Goal: Information Seeking & Learning: Find specific fact

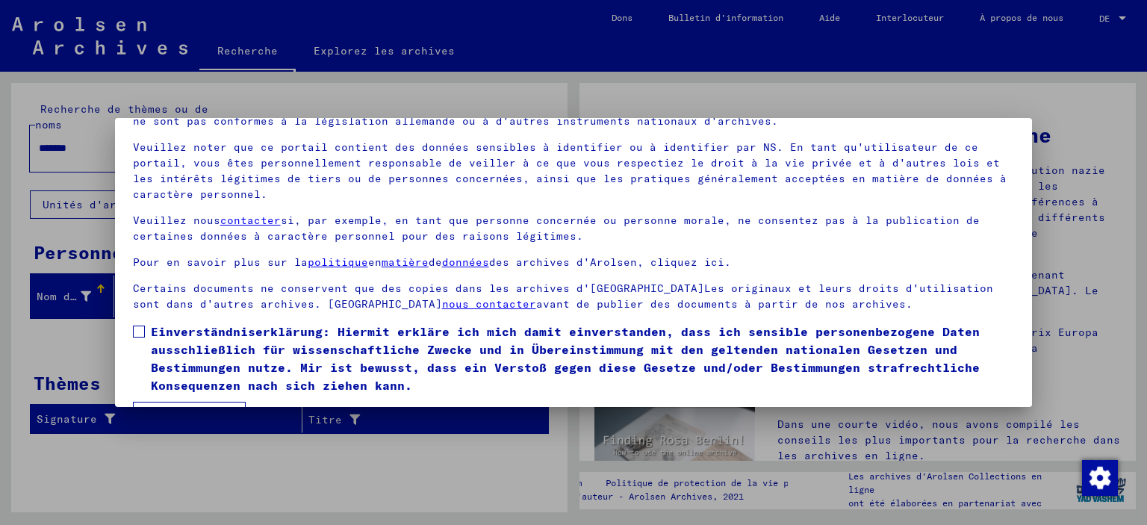
scroll to position [110, 0]
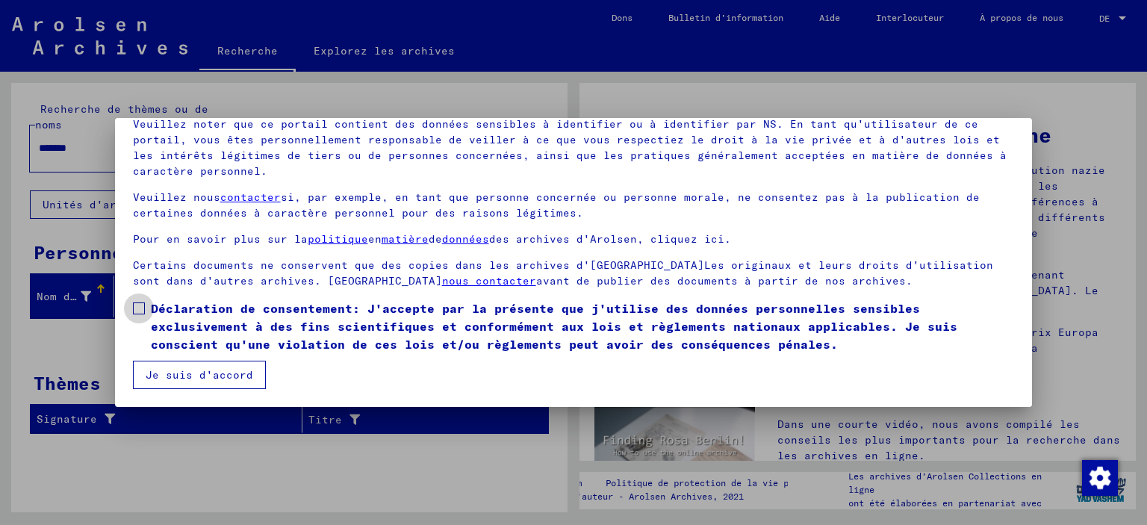
click at [139, 310] on span at bounding box center [139, 308] width 12 height 12
click at [171, 375] on button "Je suis d'accord" at bounding box center [199, 375] width 133 height 28
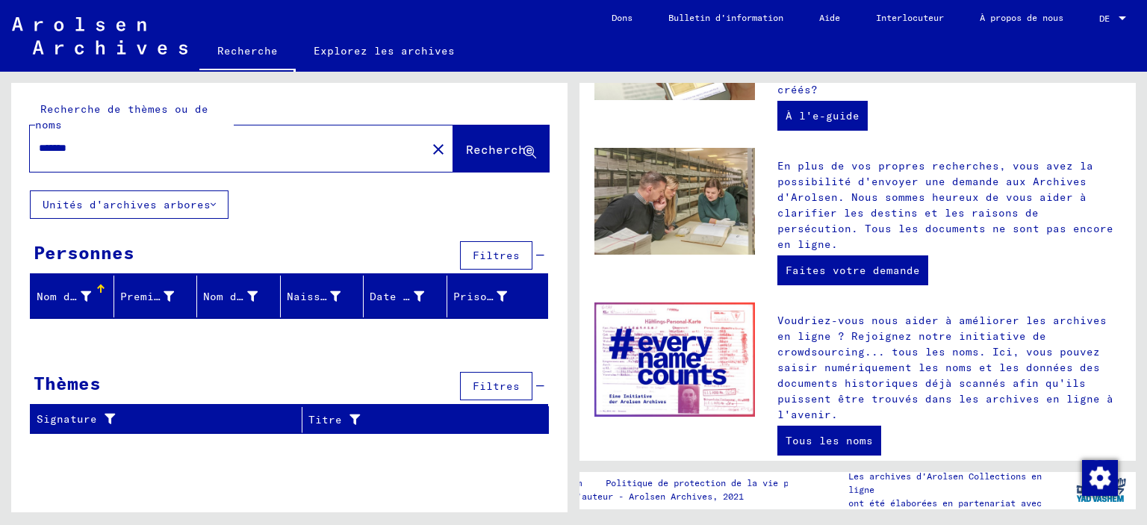
scroll to position [537, 0]
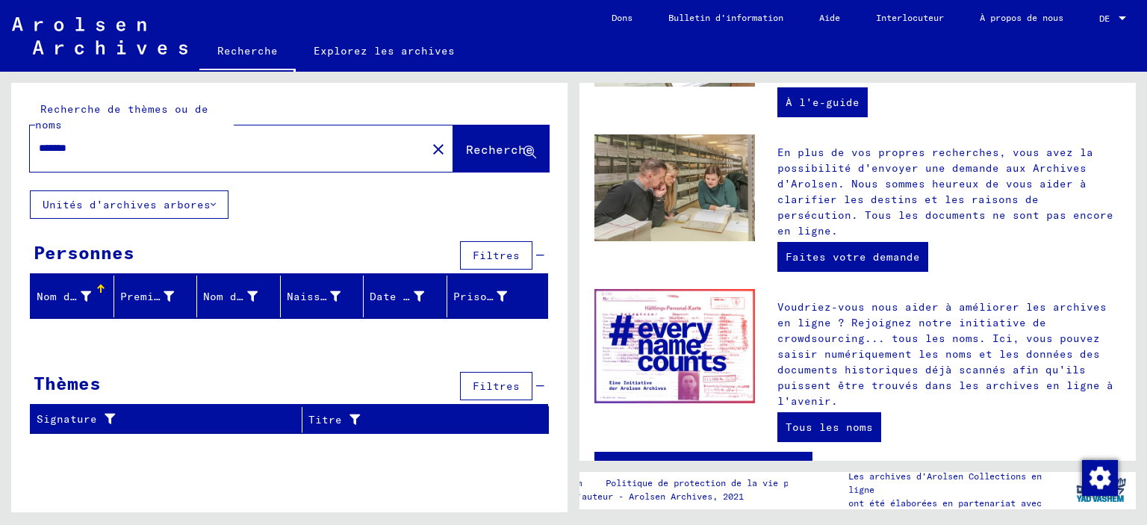
click at [1124, 81] on div "Bienvenue dans les archives en ligne Les Archives d'[GEOGRAPHIC_DATA] sont un c…" at bounding box center [860, 292] width 573 height 440
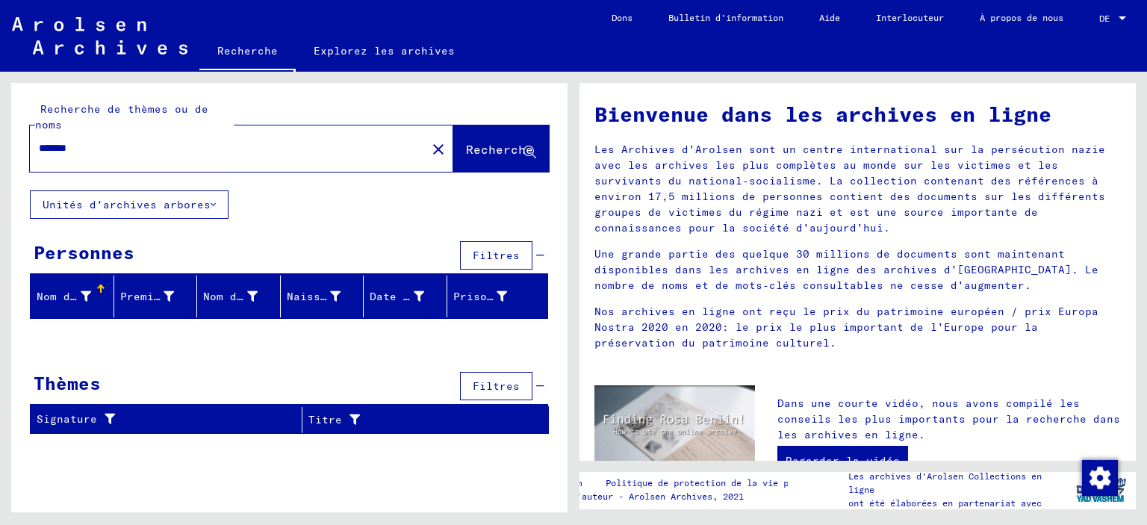
scroll to position [15, 0]
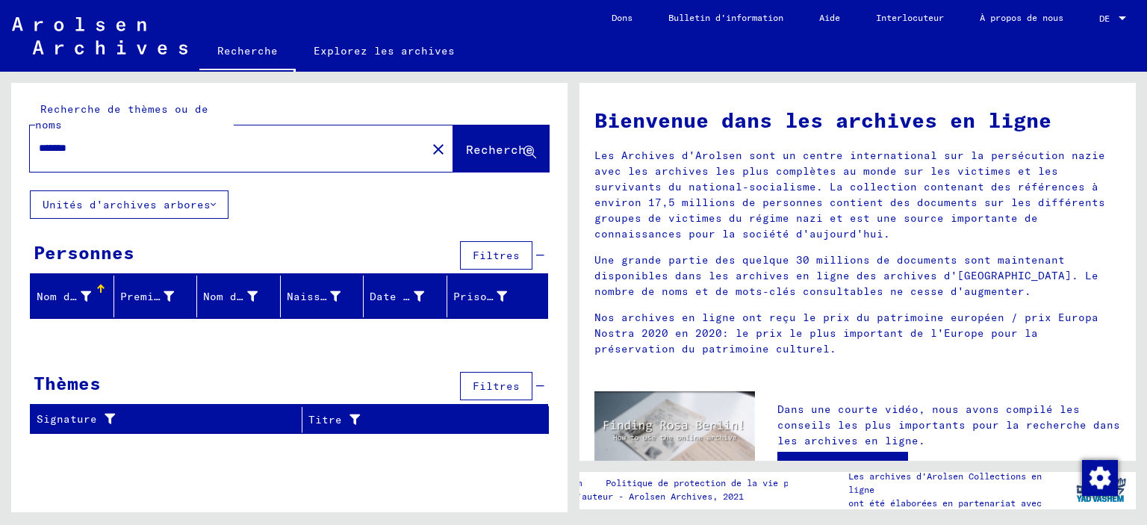
click at [49, 148] on input "*******" at bounding box center [223, 148] width 369 height 16
type input "*******"
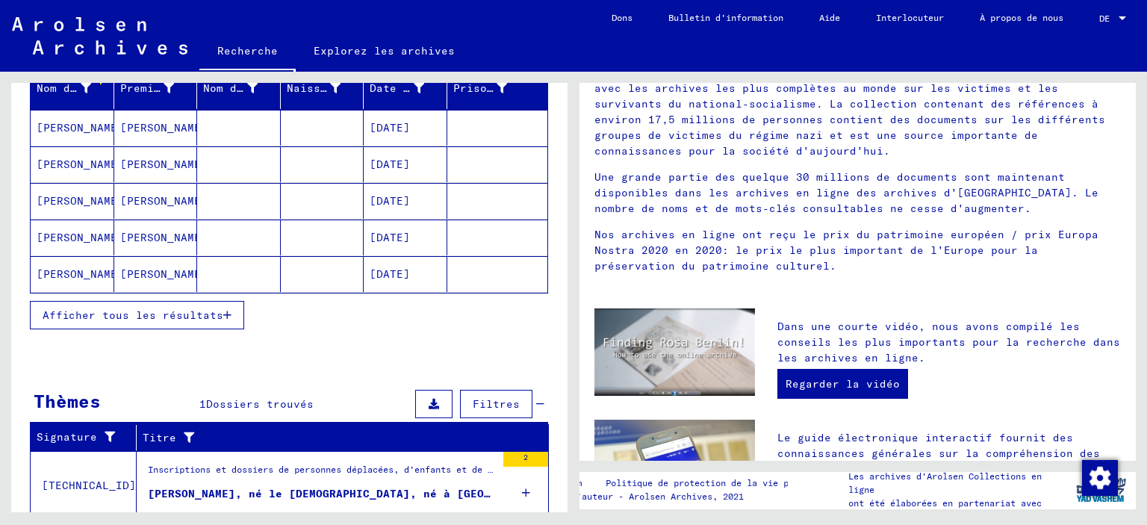
scroll to position [255, 0]
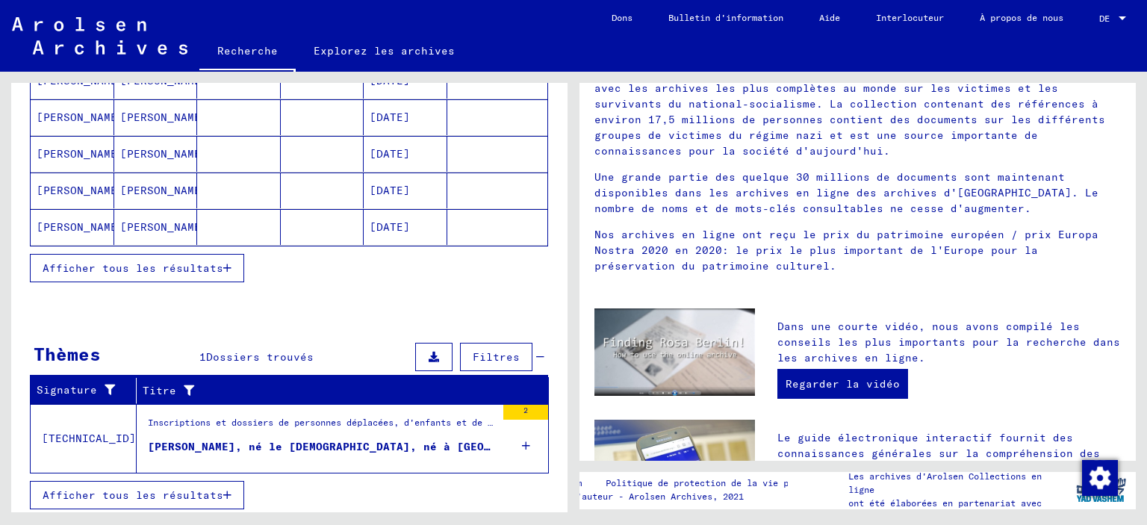
click at [174, 255] on button "Afficher tous les résultats" at bounding box center [137, 268] width 214 height 28
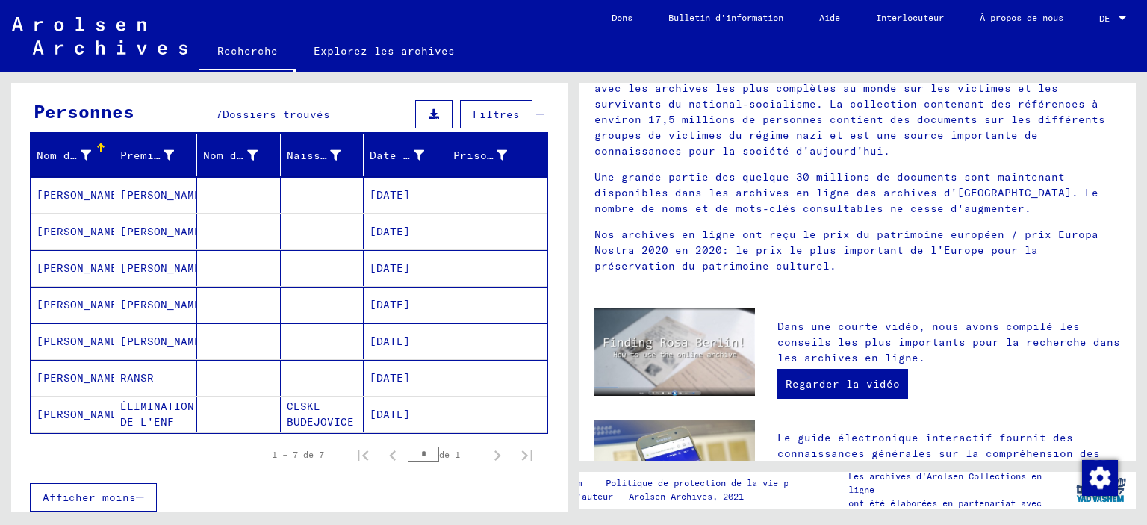
scroll to position [137, 0]
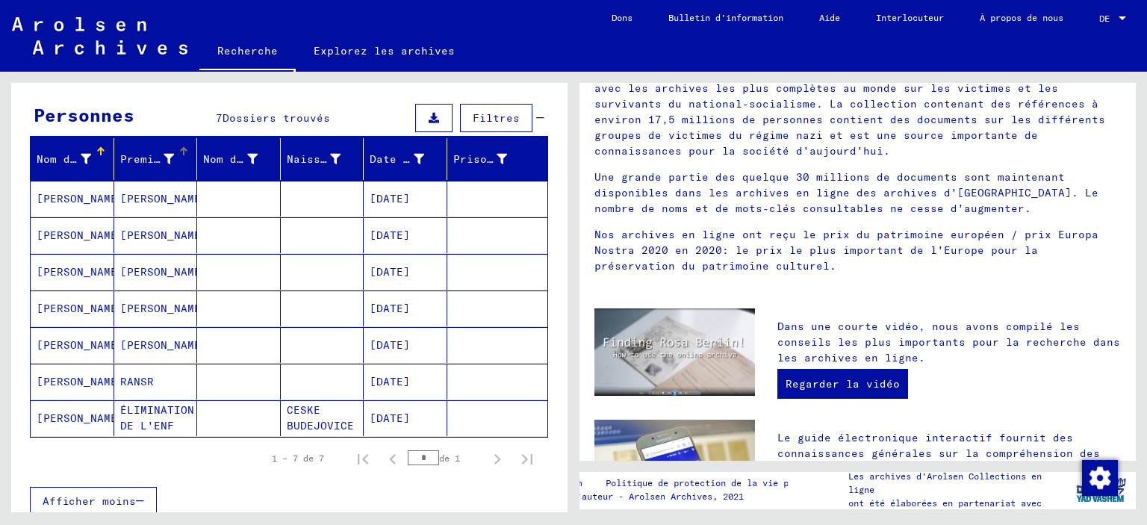
click at [149, 152] on div "Premier nom" at bounding box center [147, 160] width 54 height 16
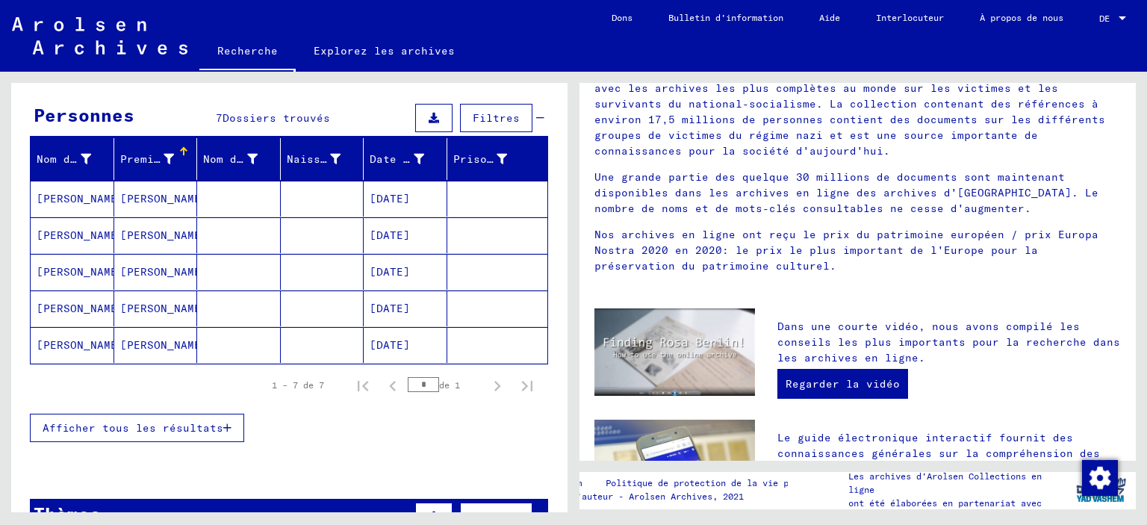
click at [149, 152] on div "Premier nom" at bounding box center [147, 160] width 54 height 16
click at [175, 194] on mat-cell "ÉLIMINATION DE L'ENF" at bounding box center [156, 199] width 84 height 36
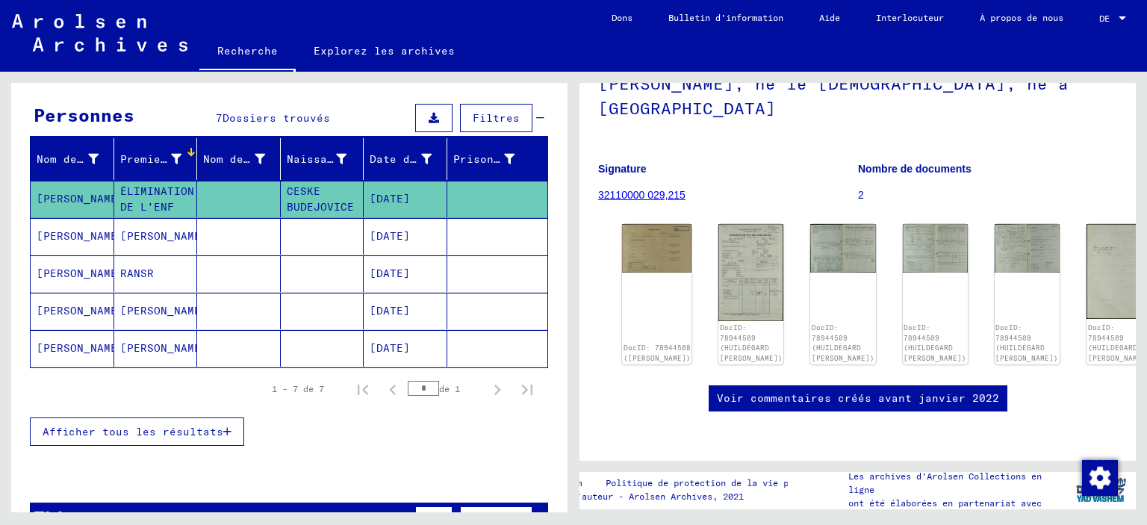
scroll to position [134, 0]
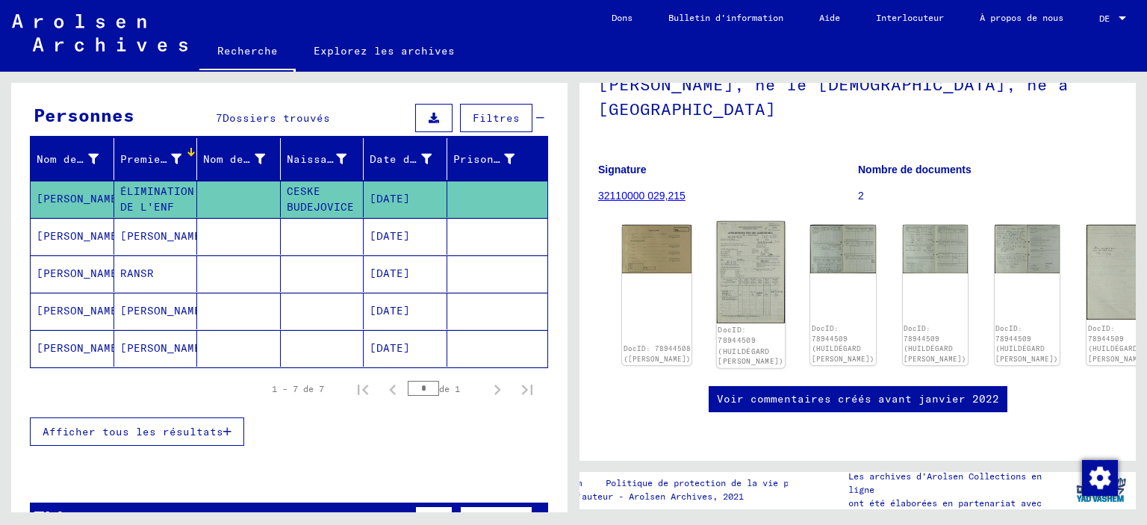
click at [721, 263] on img at bounding box center [751, 273] width 69 height 102
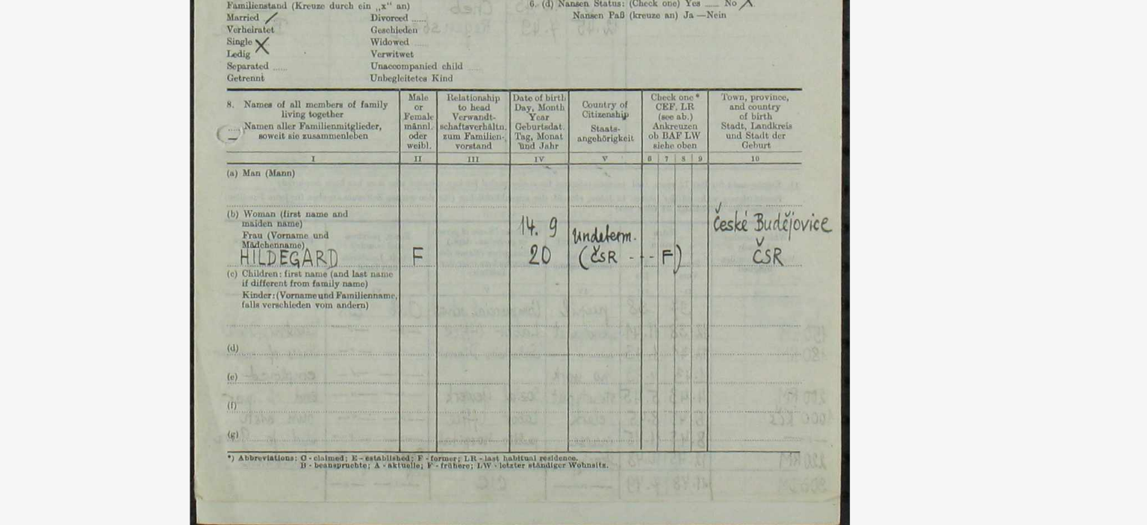
scroll to position [138, 0]
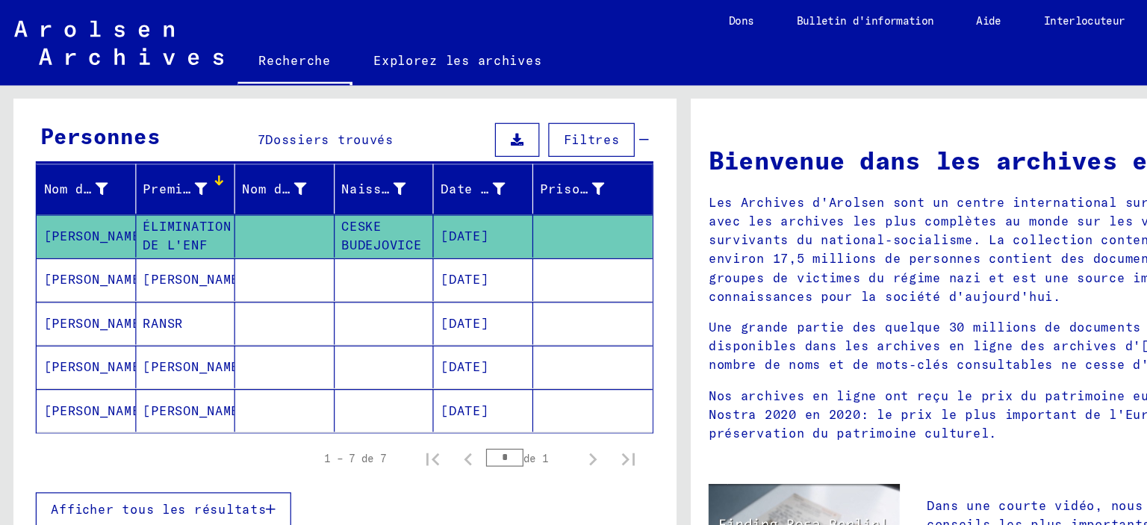
click at [143, 308] on mat-cell "[PERSON_NAME]" at bounding box center [156, 308] width 84 height 36
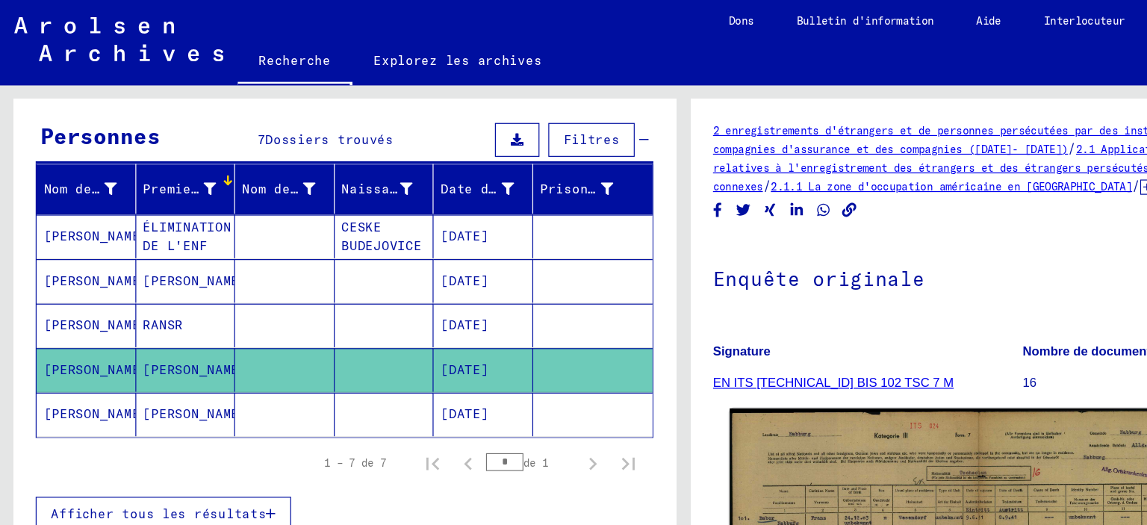
click at [720, 378] on img at bounding box center [820, 492] width 417 height 299
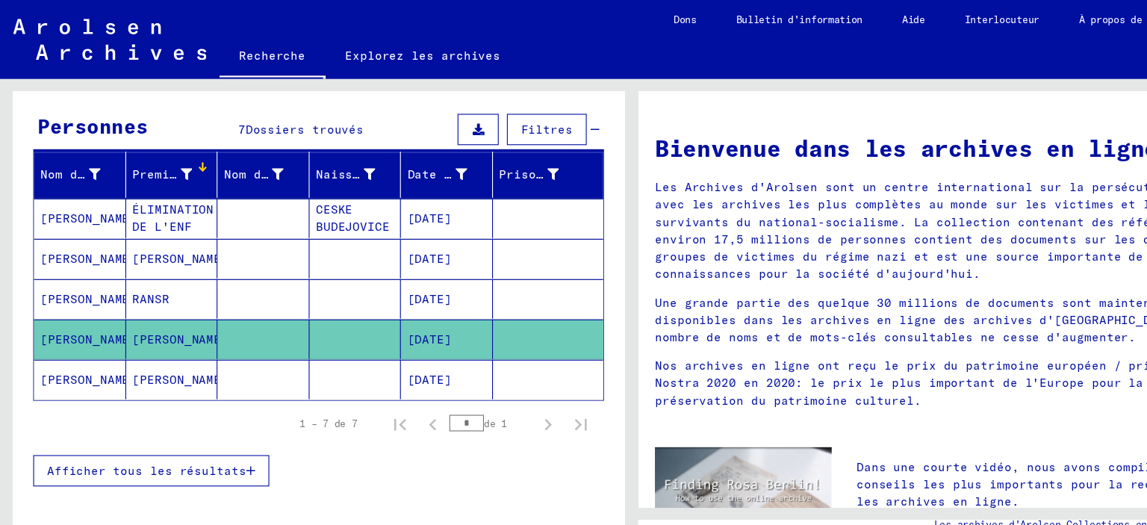
click at [219, 425] on span "Afficher tous les résultats" at bounding box center [133, 426] width 181 height 13
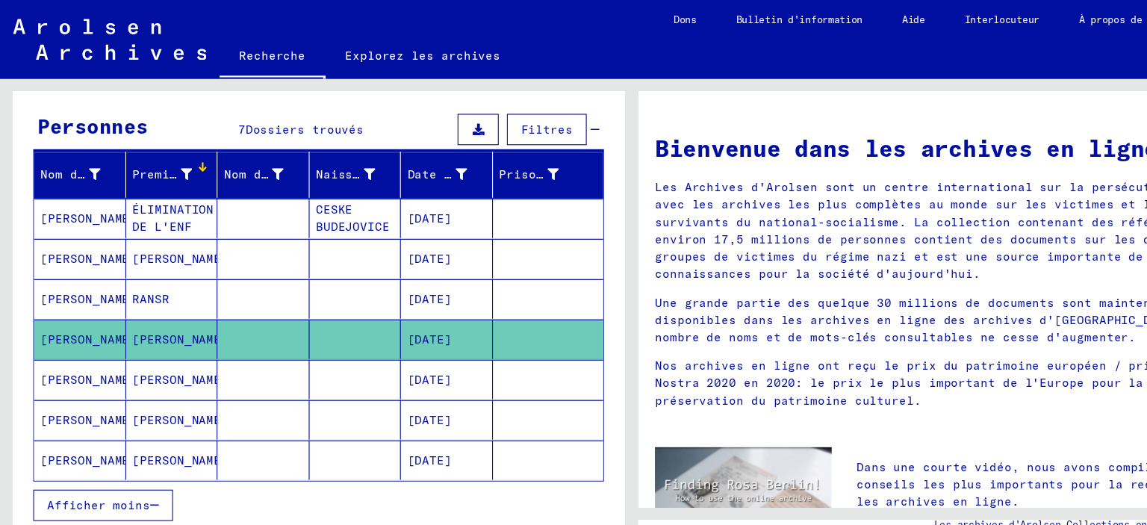
click at [64, 381] on mat-cell "[PERSON_NAME]" at bounding box center [73, 381] width 84 height 36
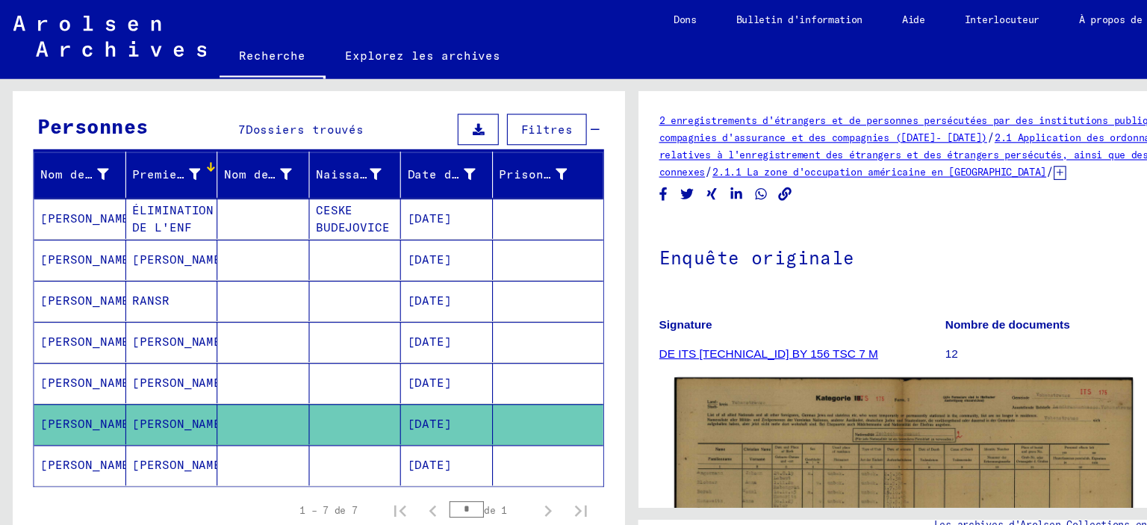
click at [744, 404] on img at bounding box center [820, 491] width 417 height 297
